Goal: Navigation & Orientation: Find specific page/section

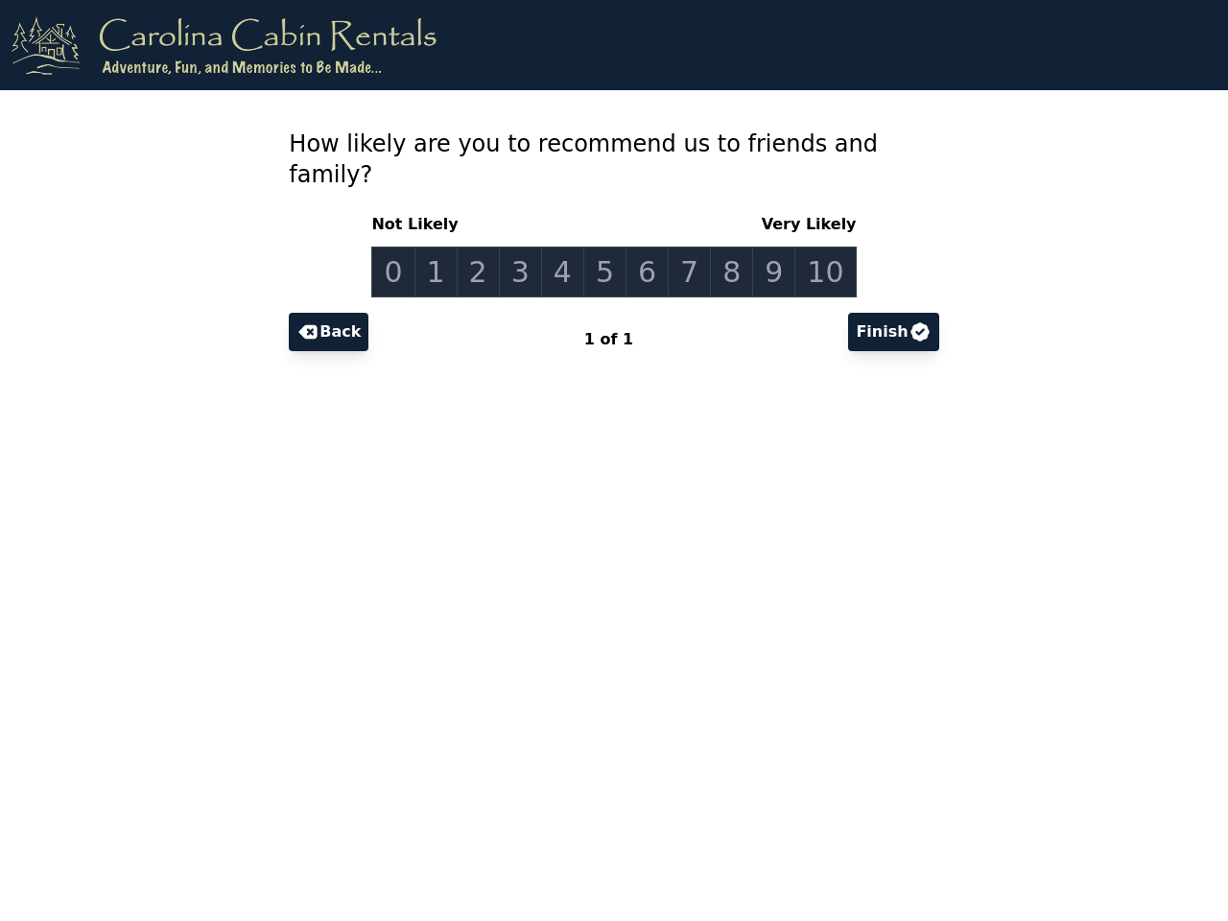
click at [409, 247] on link "0" at bounding box center [392, 272] width 43 height 51
click at [448, 247] on link "1" at bounding box center [436, 272] width 43 height 51
click at [487, 247] on link "2" at bounding box center [478, 272] width 43 height 51
click at [527, 247] on link "3" at bounding box center [520, 272] width 43 height 51
click at [567, 247] on link "4" at bounding box center [562, 272] width 43 height 51
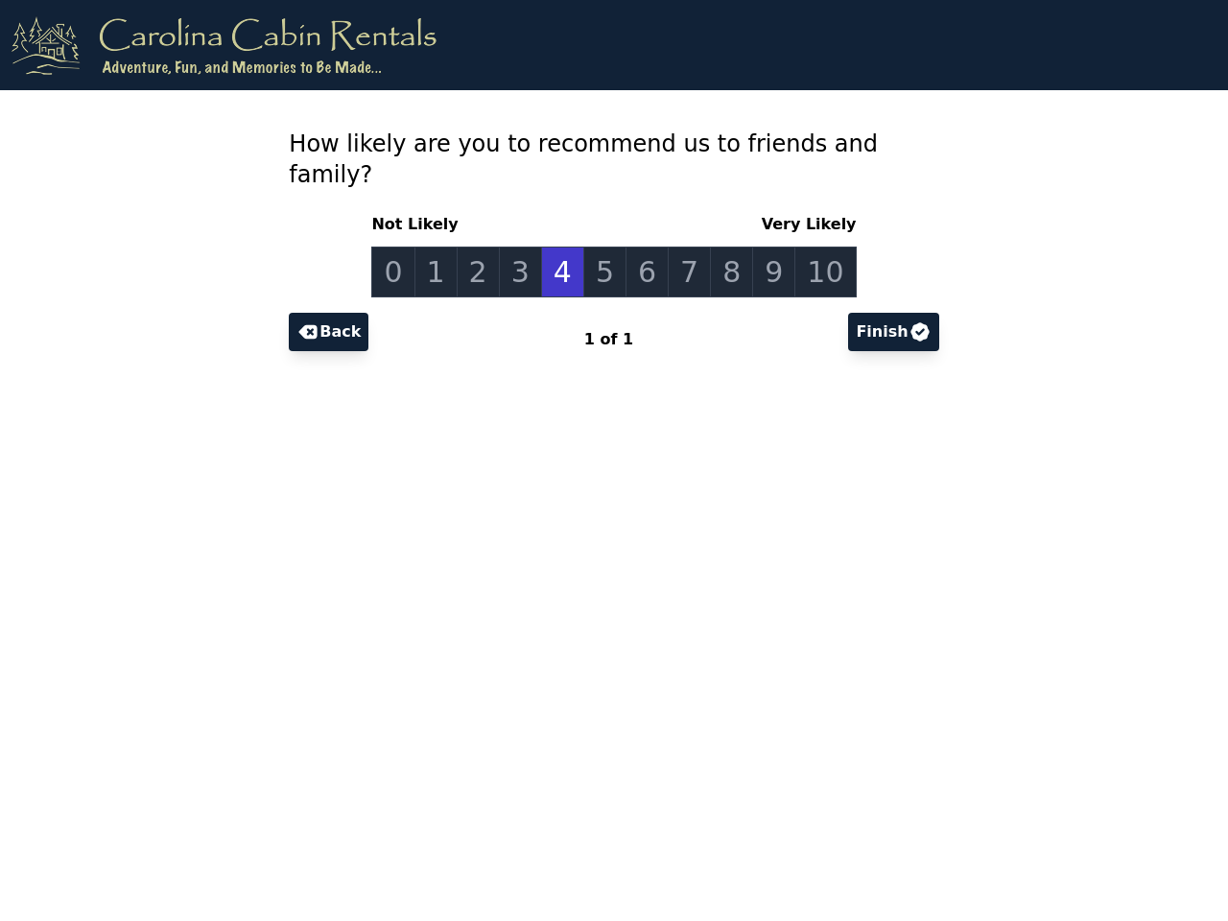
click at [606, 247] on link "5" at bounding box center [604, 272] width 43 height 51
click at [646, 247] on link "6" at bounding box center [647, 272] width 43 height 51
click at [685, 247] on link "7" at bounding box center [689, 272] width 43 height 51
click at [724, 247] on link "8" at bounding box center [731, 272] width 43 height 51
click at [765, 247] on link "9" at bounding box center [773, 272] width 43 height 51
